Goal: Task Accomplishment & Management: Use online tool/utility

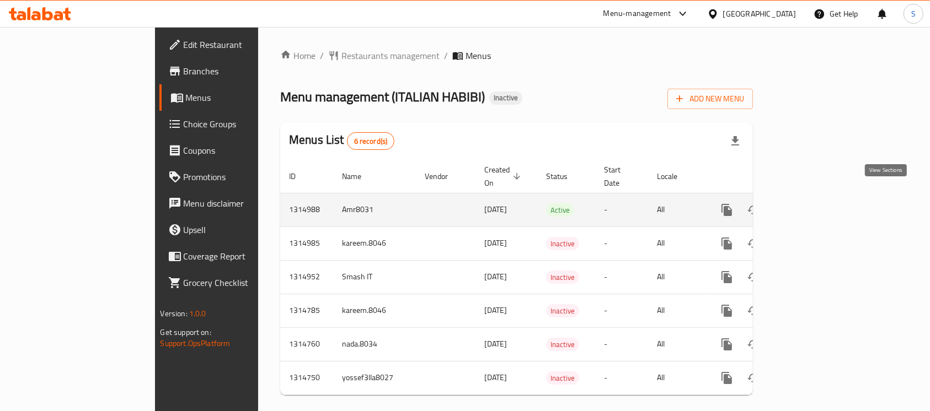
click at [813, 204] on icon "enhanced table" at bounding box center [806, 210] width 13 height 13
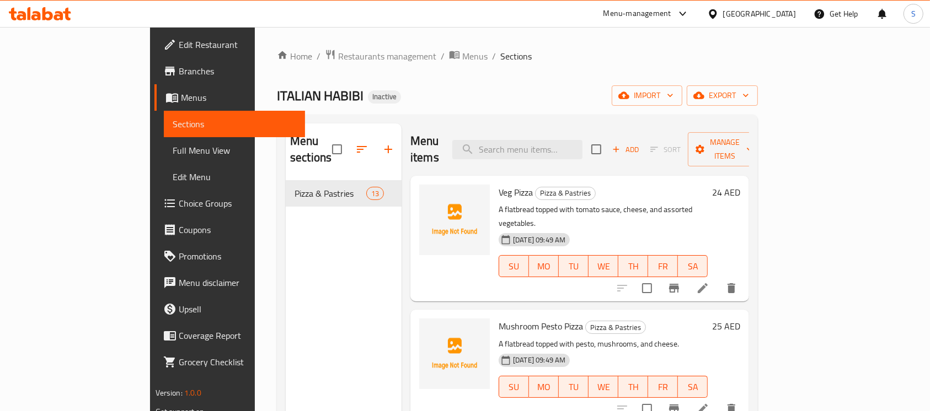
click at [179, 71] on span "Branches" at bounding box center [238, 71] width 118 height 13
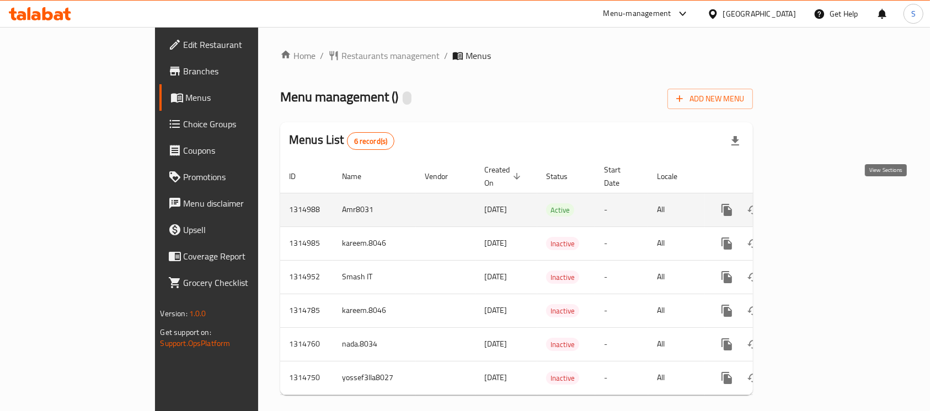
click at [813, 204] on icon "enhanced table" at bounding box center [806, 210] width 13 height 13
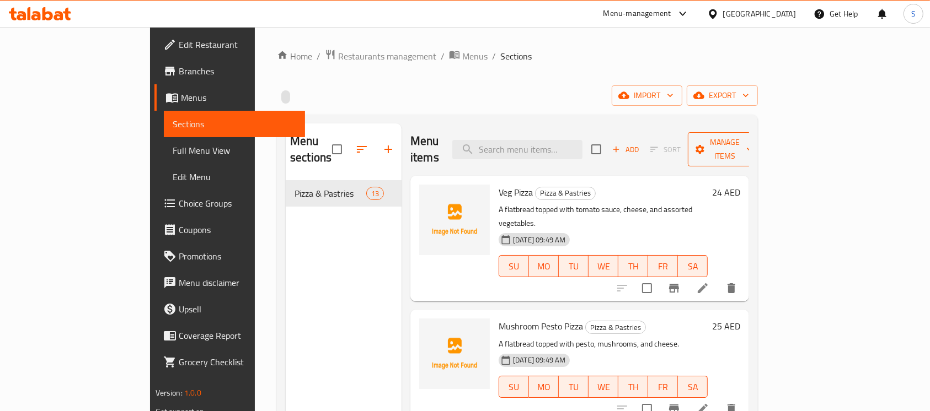
click at [753, 148] on span "Manage items" at bounding box center [725, 150] width 56 height 28
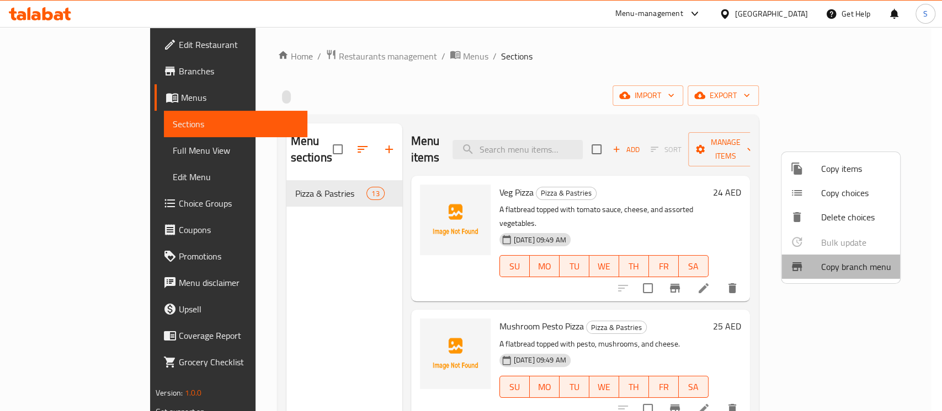
click at [831, 255] on li "Copy branch menu" at bounding box center [840, 267] width 119 height 24
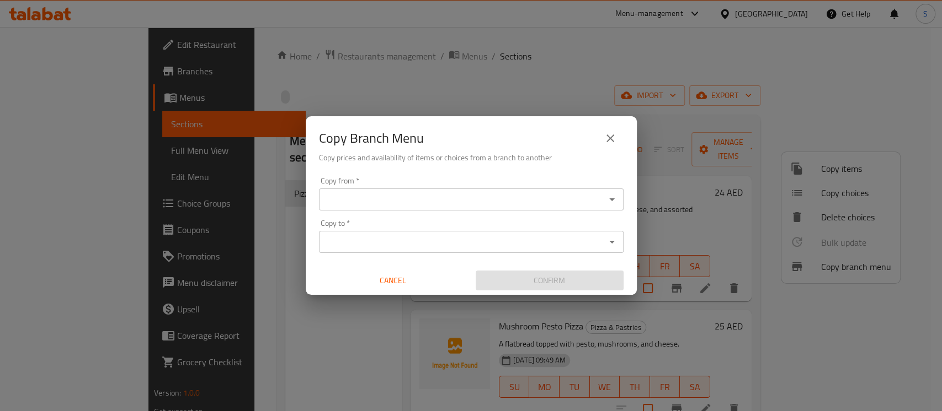
click at [472, 189] on div "Copy from *" at bounding box center [471, 200] width 304 height 22
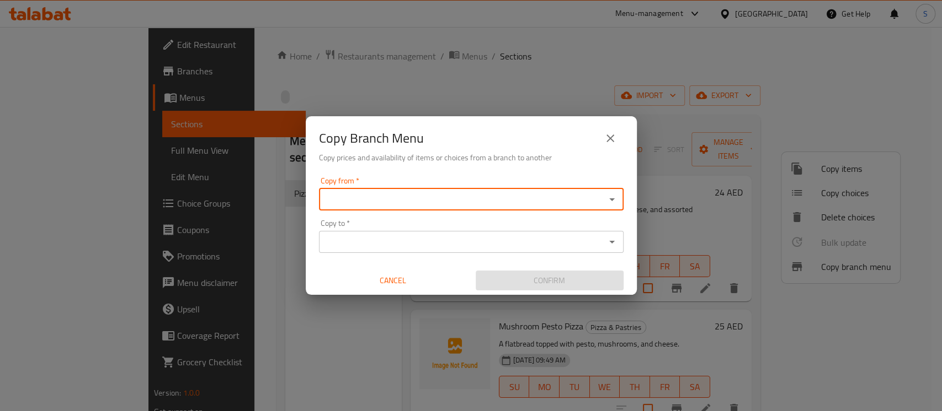
click at [472, 189] on div "Copy from *" at bounding box center [471, 200] width 304 height 22
click at [611, 205] on icon "Open" at bounding box center [611, 199] width 13 height 13
click at [611, 205] on icon "Close" at bounding box center [611, 199] width 13 height 13
click at [611, 205] on icon "Open" at bounding box center [611, 199] width 13 height 13
click at [496, 227] on li "ITALIAN HABIBI, Al Mizhar 1 ID: 760462" at bounding box center [470, 227] width 304 height 20
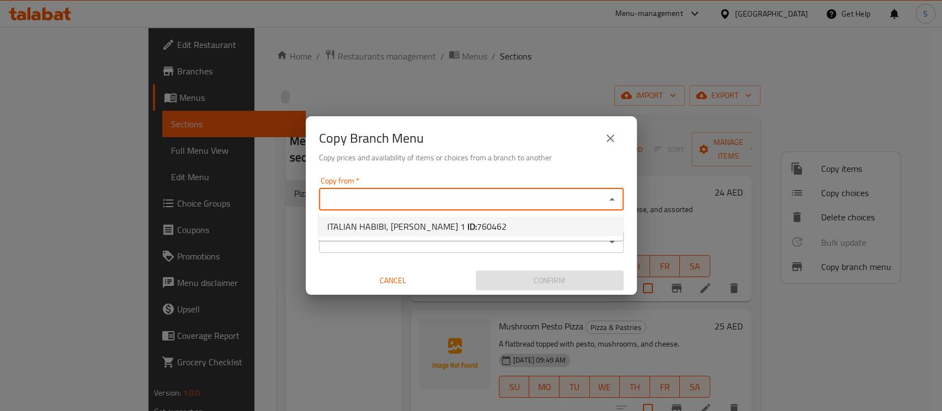
type input "ITALIAN HABIBI, Al Mizhar 1"
click at [604, 244] on button "Open" at bounding box center [611, 241] width 15 height 15
click at [592, 195] on input "ITALIAN HABIBI, Al Mizhar 1" at bounding box center [462, 199] width 280 height 15
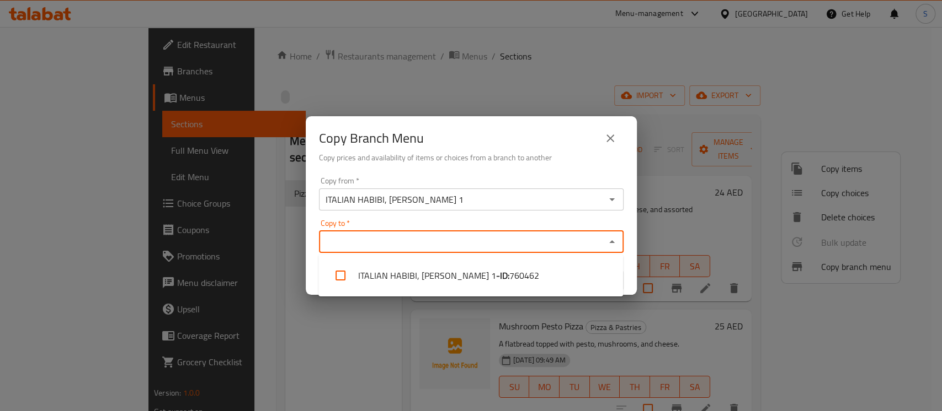
click at [534, 244] on input "Copy to   *" at bounding box center [462, 241] width 280 height 15
click at [496, 274] on b "- ID:" at bounding box center [502, 275] width 13 height 13
checkbox input "true"
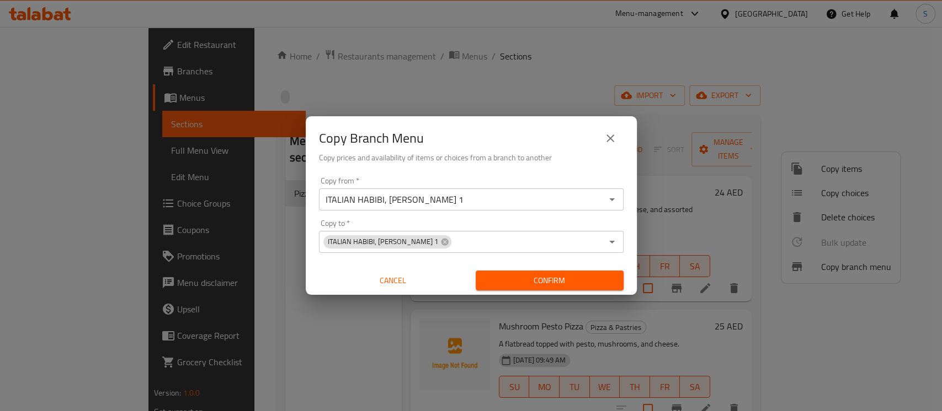
click at [571, 130] on div "Copy Branch Menu" at bounding box center [471, 138] width 304 height 26
click at [599, 136] on button "close" at bounding box center [610, 138] width 26 height 26
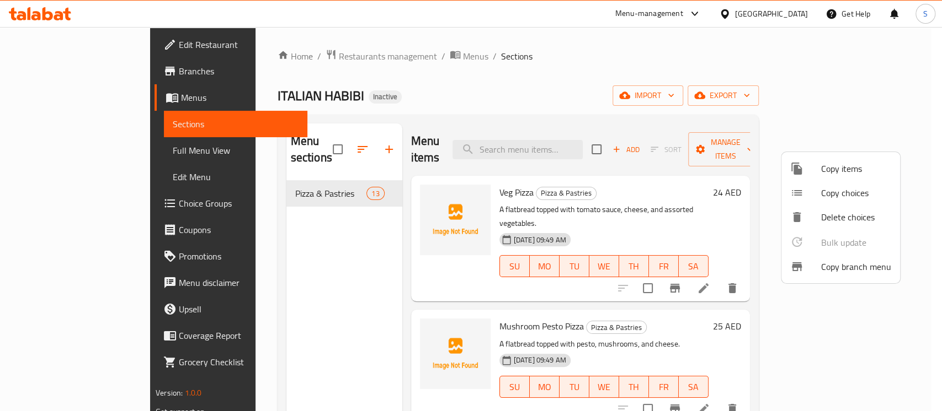
click at [41, 7] on div at bounding box center [471, 205] width 942 height 411
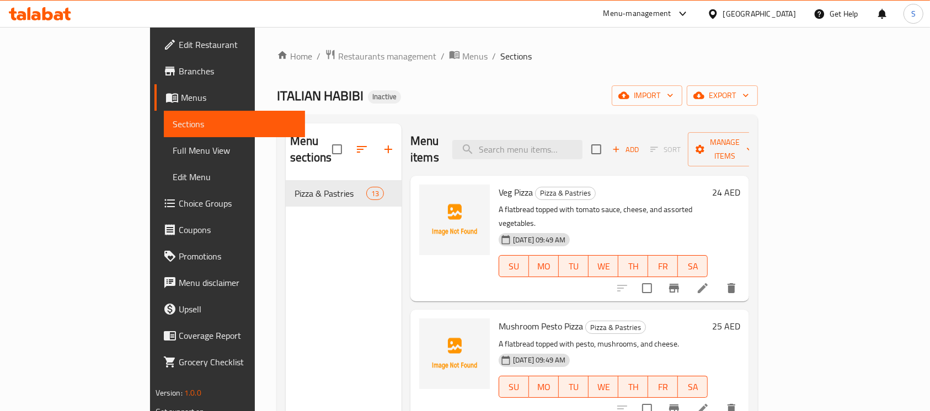
click at [40, 11] on icon at bounding box center [40, 13] width 62 height 13
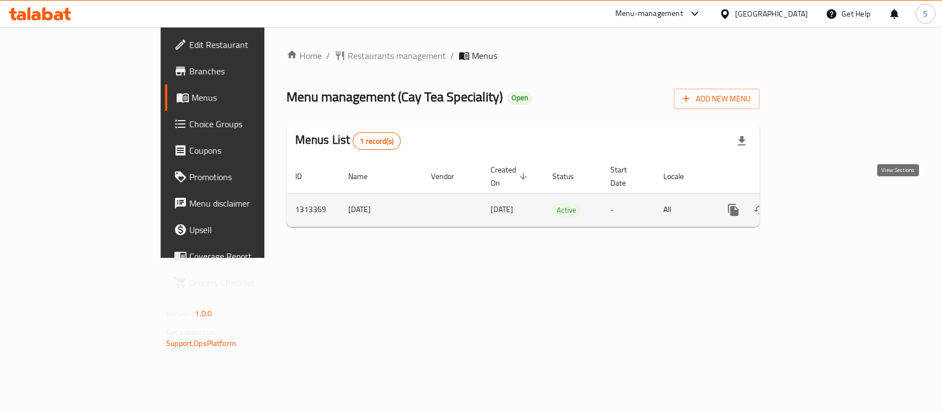
click at [817, 205] on icon "enhanced table" at bounding box center [812, 210] width 10 height 10
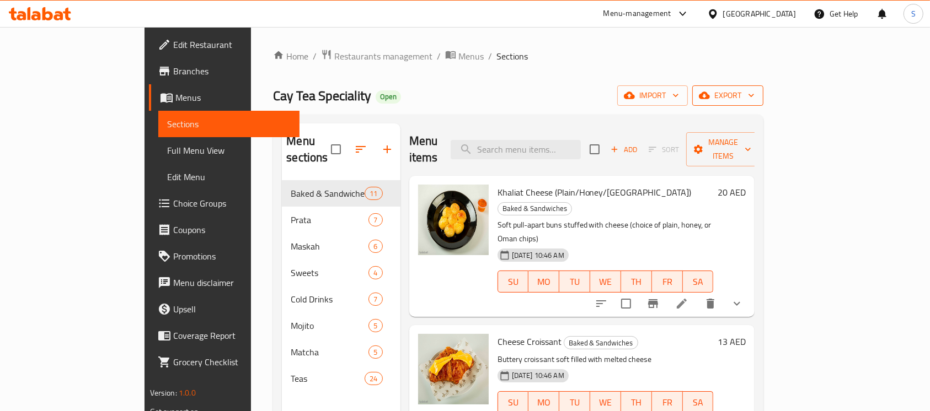
click at [755, 92] on span "export" at bounding box center [728, 96] width 54 height 14
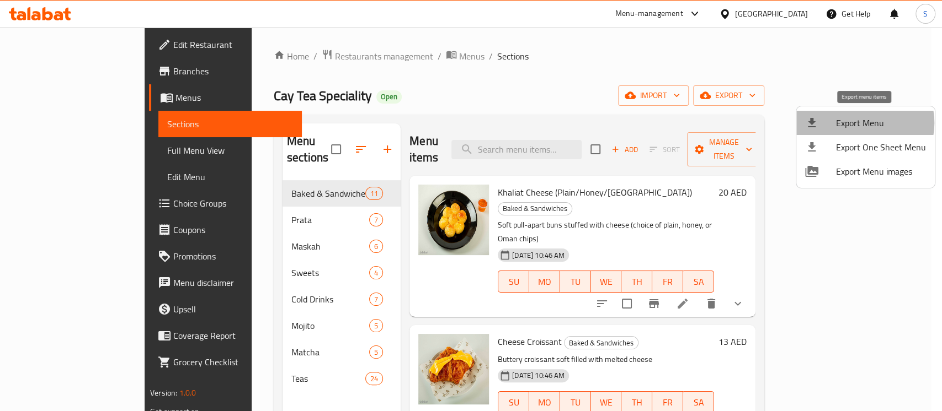
click at [861, 123] on span "Export Menu" at bounding box center [881, 122] width 90 height 13
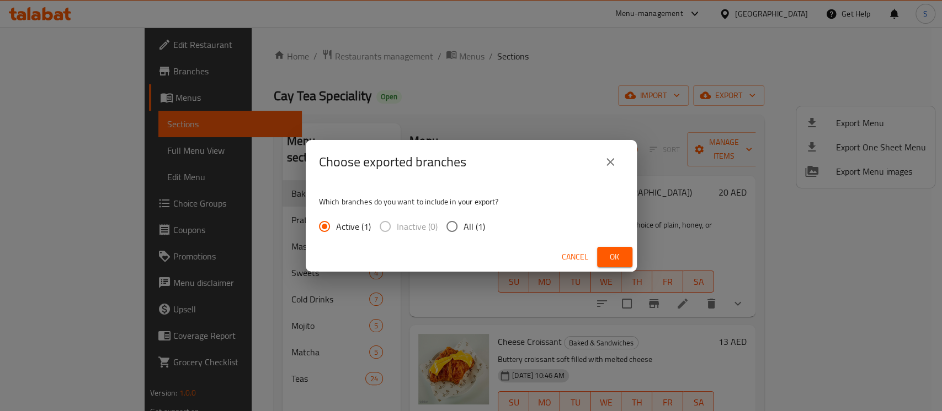
click at [440, 223] on input "All (1)" at bounding box center [451, 226] width 23 height 23
radio input "true"
click at [618, 251] on span "Ok" at bounding box center [615, 257] width 18 height 14
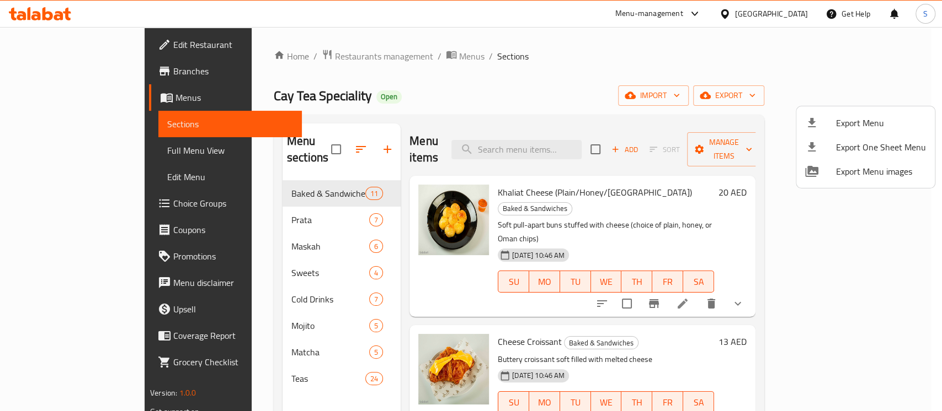
click at [62, 69] on div at bounding box center [471, 205] width 942 height 411
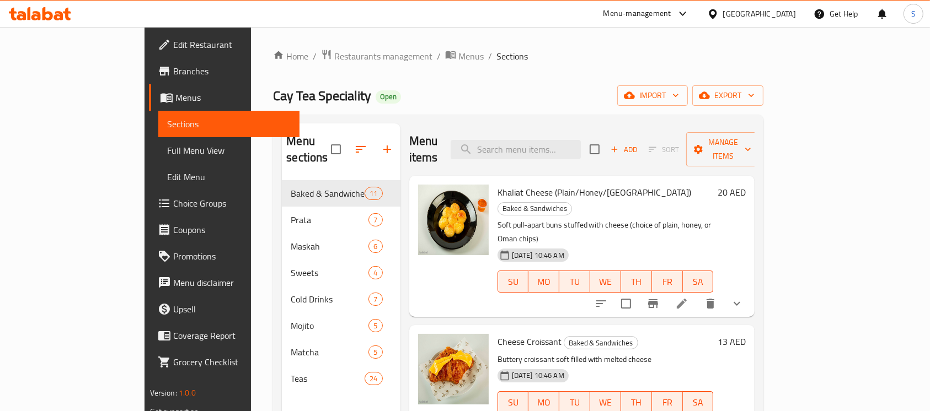
click at [173, 69] on span "Branches" at bounding box center [232, 71] width 118 height 13
